Goal: Find specific page/section: Find specific page/section

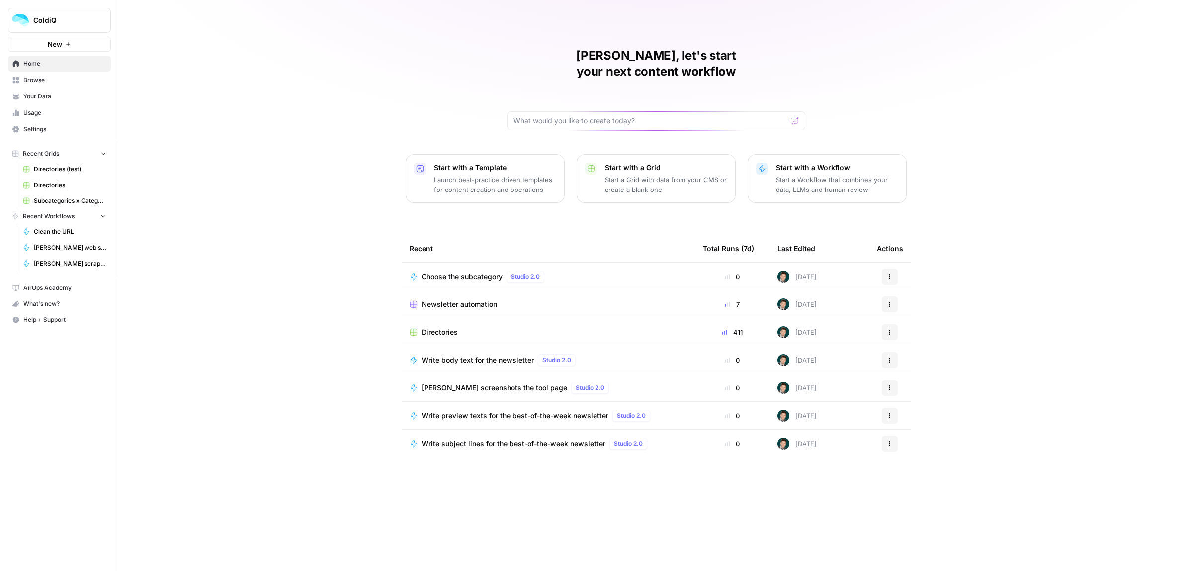
click at [441, 299] on span "Newsletter automation" at bounding box center [460, 304] width 76 height 10
click at [436, 327] on span "Directories" at bounding box center [440, 332] width 36 height 10
click at [444, 327] on span "Directories" at bounding box center [440, 332] width 36 height 10
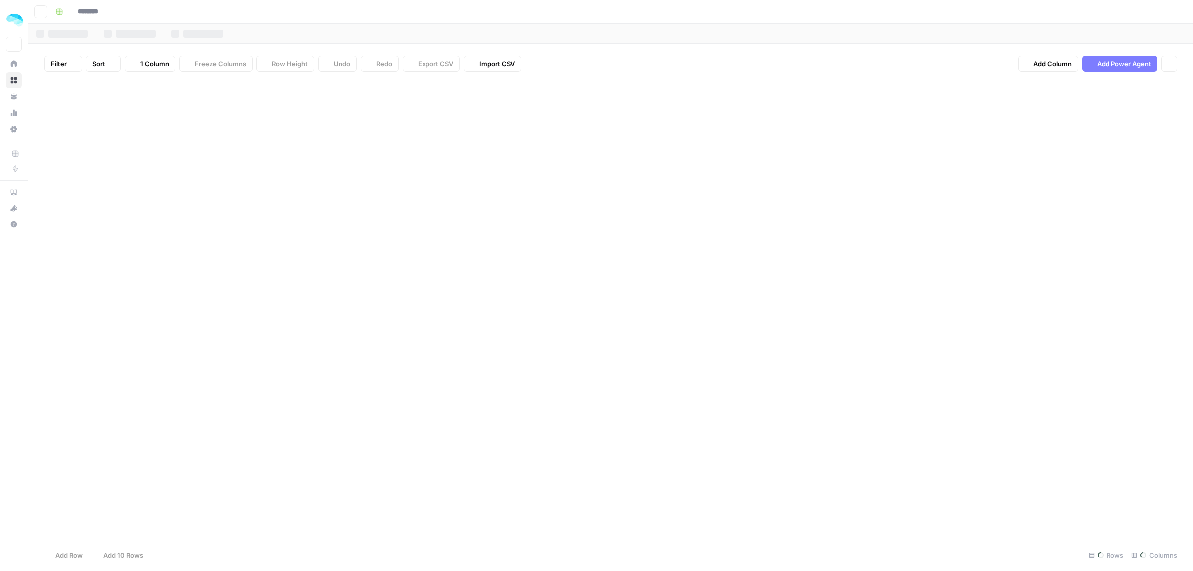
type input "**********"
click at [357, 133] on div "Add Column" at bounding box center [610, 309] width 1141 height 459
click at [364, 163] on div "Add Column" at bounding box center [610, 309] width 1141 height 459
click at [365, 185] on div "Add Column" at bounding box center [610, 309] width 1141 height 459
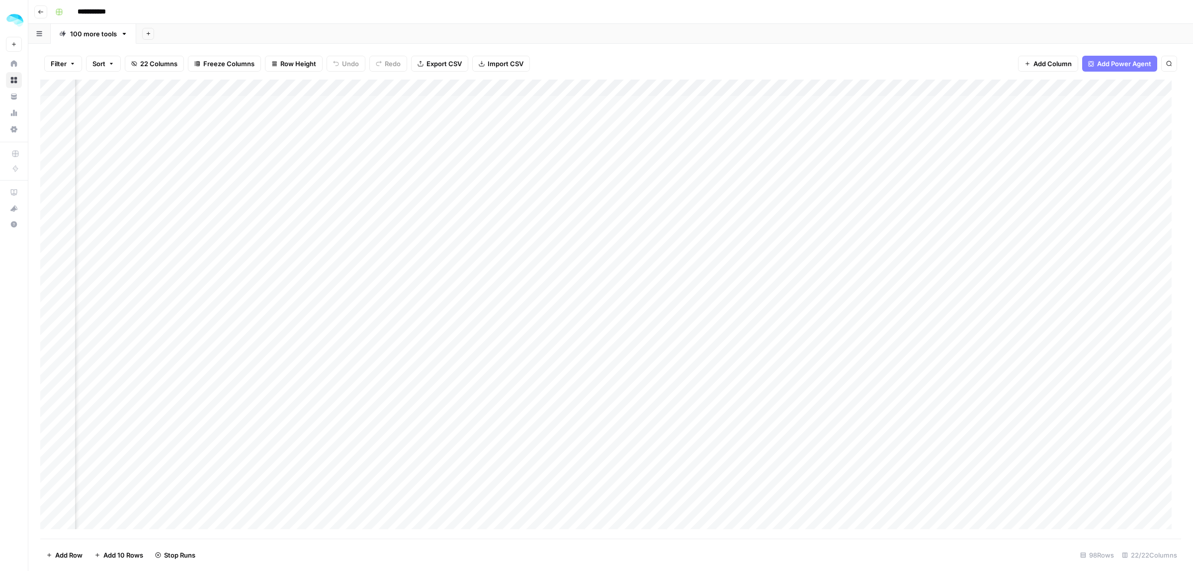
click at [381, 160] on div "Add Column" at bounding box center [610, 309] width 1141 height 459
click at [378, 135] on div "Add Column" at bounding box center [610, 309] width 1141 height 459
click at [525, 88] on div "Add Column" at bounding box center [610, 309] width 1141 height 459
click at [605, 68] on div "Filter Sort 22 Columns Freeze Columns Row Height Undo Redo Export CSV Import CS…" at bounding box center [610, 64] width 1141 height 32
